Goal: Information Seeking & Learning: Check status

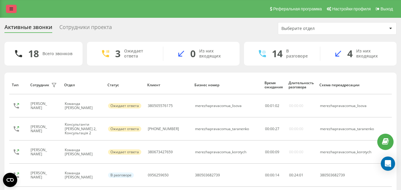
click at [11, 8] on icon at bounding box center [11, 9] width 4 height 4
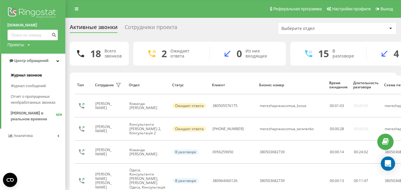
click at [34, 78] on span "Журнал звонков" at bounding box center [26, 75] width 31 height 6
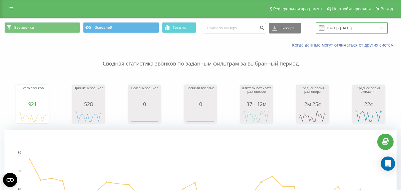
click at [347, 26] on input "19.08.2025 - 19.09.2025" at bounding box center [352, 28] width 72 height 12
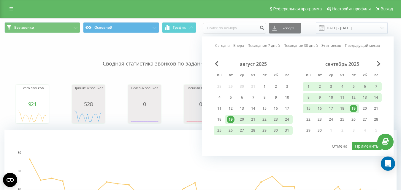
drag, startPoint x: 229, startPoint y: 45, endPoint x: 232, endPoint y: 47, distance: 3.2
click at [229, 46] on link "Сегодня" at bounding box center [222, 46] width 15 height 6
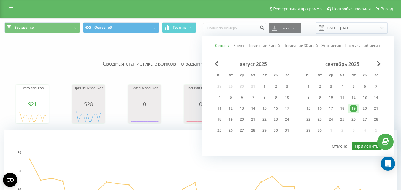
click at [355, 147] on button "Применить" at bounding box center [367, 146] width 30 height 9
type input "[DATE] - [DATE]"
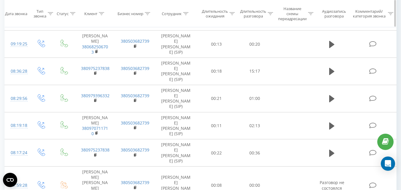
scroll to position [338, 0]
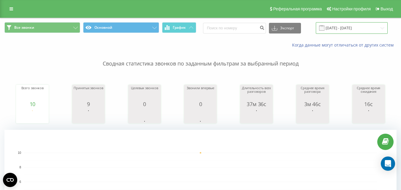
click at [352, 28] on input "[DATE] - [DATE]" at bounding box center [352, 28] width 72 height 12
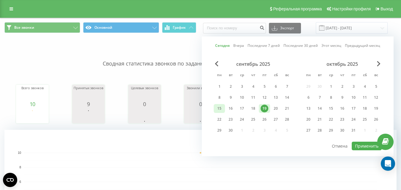
click at [218, 111] on div "15" at bounding box center [219, 109] width 8 height 8
click at [265, 109] on div "19" at bounding box center [265, 109] width 8 height 8
click at [356, 146] on button "Применить" at bounding box center [367, 146] width 30 height 9
type input "[DATE] - [DATE]"
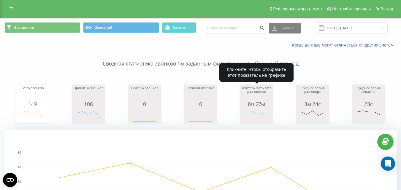
click at [267, 107] on icon "A chart." at bounding box center [257, 116] width 30 height 18
